Goal: Transaction & Acquisition: Purchase product/service

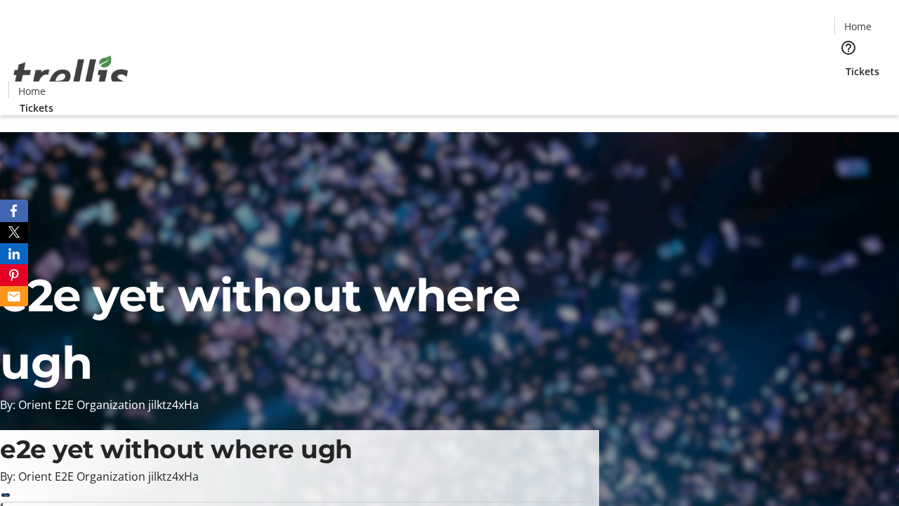
click at [846, 64] on span "Tickets" at bounding box center [863, 71] width 34 height 15
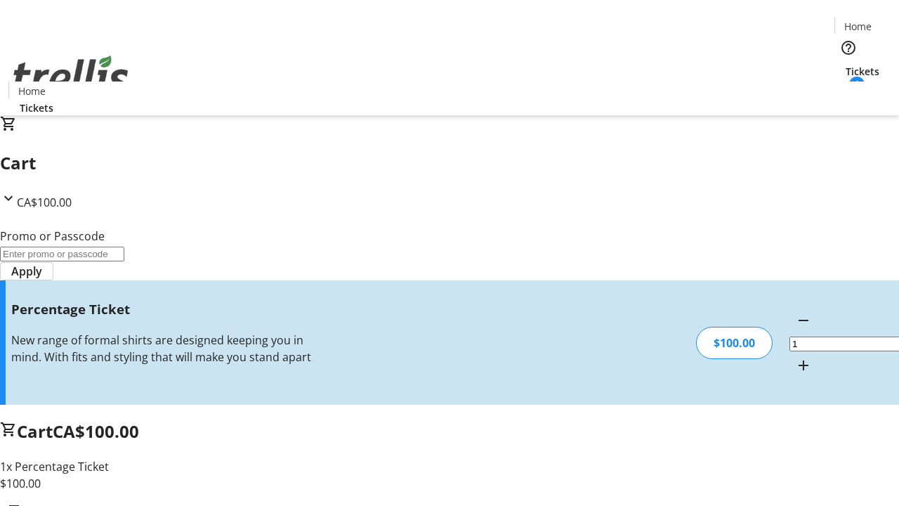
type input "BAR"
